Goal: Information Seeking & Learning: Find specific fact

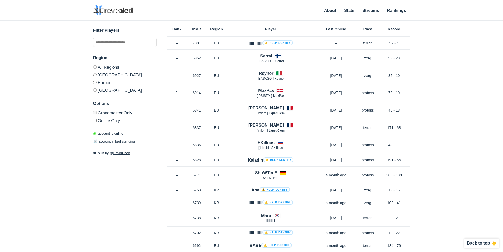
click at [100, 88] on label "[GEOGRAPHIC_DATA]" at bounding box center [124, 89] width 63 height 6
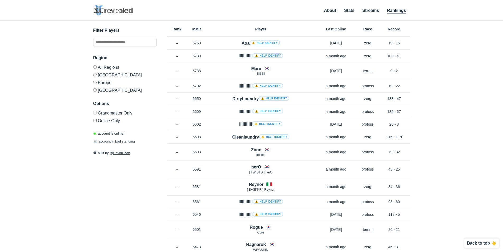
click at [100, 91] on label "[GEOGRAPHIC_DATA]" at bounding box center [124, 89] width 63 height 6
click at [395, 10] on link "Rankings" at bounding box center [396, 10] width 19 height 5
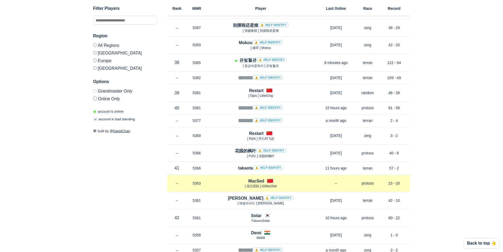
scroll to position [2860, 0]
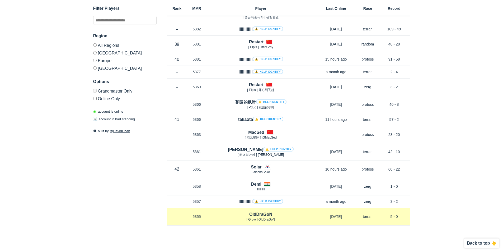
drag, startPoint x: 234, startPoint y: 218, endPoint x: 278, endPoint y: 217, distance: 44.1
click at [278, 217] on div "OldDraGoN [ Grow ] OldDraGoN" at bounding box center [261, 216] width 108 height 11
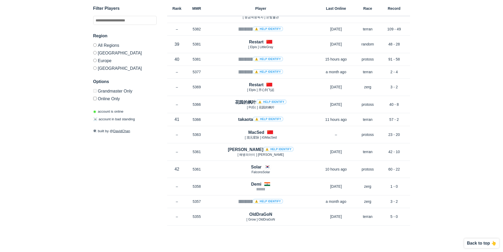
click at [115, 12] on div "Filter Players" at bounding box center [124, 15] width 63 height 20
click at [112, 19] on input "text" at bounding box center [124, 20] width 63 height 9
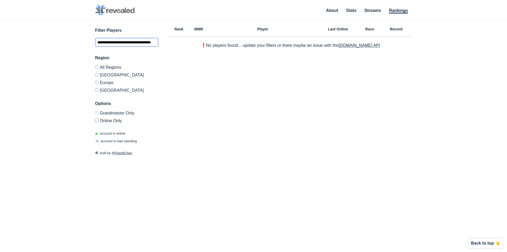
scroll to position [0, 3]
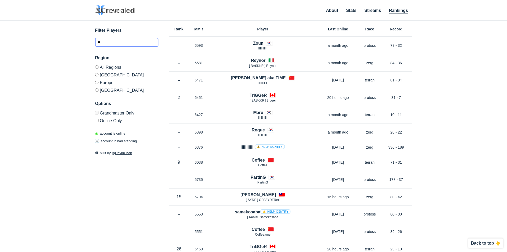
type input "*"
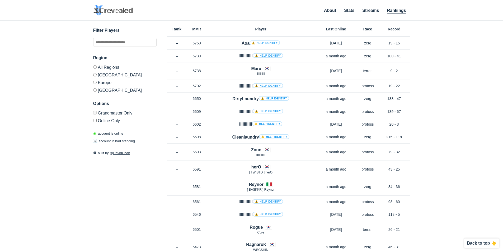
click at [395, 11] on link "Rankings" at bounding box center [396, 10] width 19 height 5
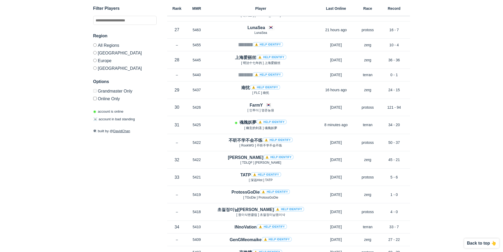
scroll to position [2860, 0]
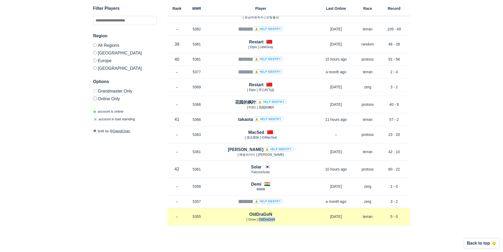
click at [322, 221] on div "Rank – MMR 5355 Region [GEOGRAPHIC_DATA] [ Grow ] OldDraGoN [DATE] Race terran …" at bounding box center [288, 216] width 243 height 17
click at [327, 221] on div "Rank – MMR 5355 Region [GEOGRAPHIC_DATA] [ Grow ] OldDraGoN [DATE] Race terran …" at bounding box center [288, 216] width 243 height 17
